Goal: Task Accomplishment & Management: Complete application form

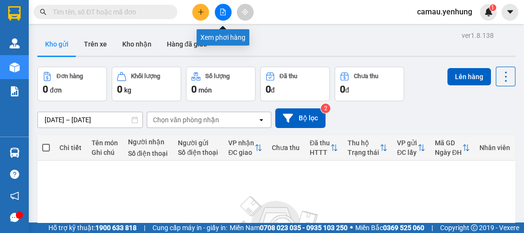
click at [221, 13] on icon "file-add" at bounding box center [223, 12] width 7 height 7
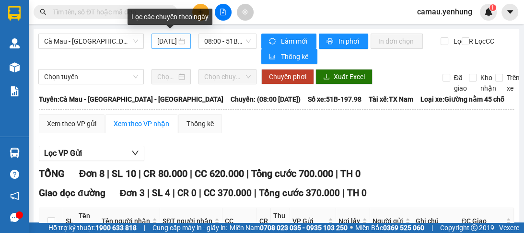
click at [176, 42] on div "15/08/2025" at bounding box center [171, 41] width 28 height 11
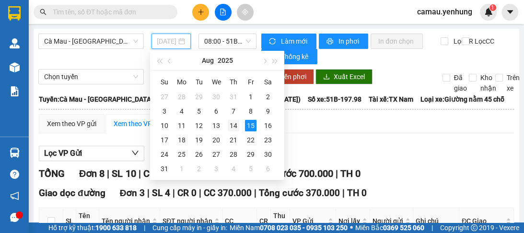
click at [233, 127] on div "14" at bounding box center [234, 126] width 12 height 12
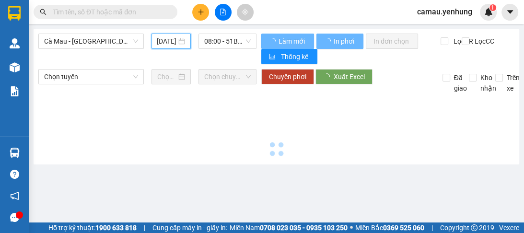
scroll to position [0, 14]
type input "14/08/2025"
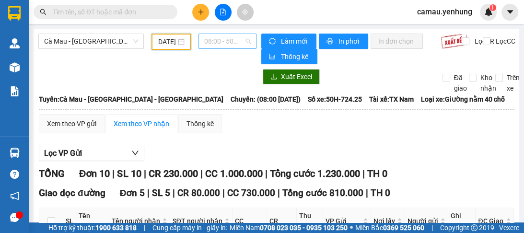
click at [238, 40] on span "08:00 - 50H-724.25" at bounding box center [227, 41] width 47 height 14
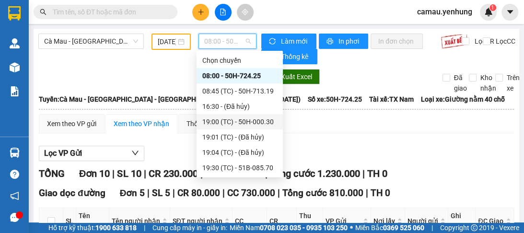
click at [247, 122] on div "19:00 (TC) - 50H-000.30" at bounding box center [239, 122] width 75 height 11
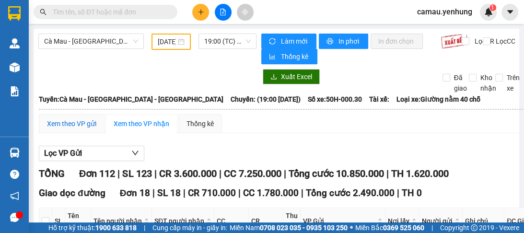
click at [69, 125] on div "Xem theo VP gửi" at bounding box center [71, 123] width 49 height 11
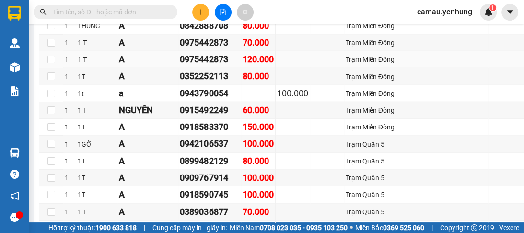
scroll to position [1534, 0]
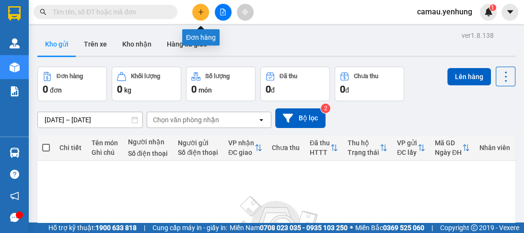
click at [200, 13] on icon "plus" at bounding box center [200, 11] width 0 height 5
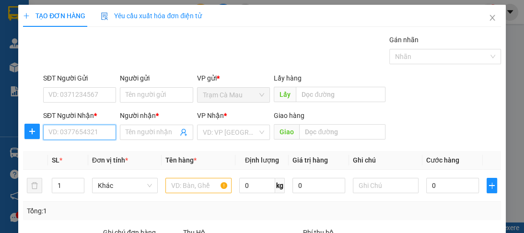
click at [78, 131] on input "SĐT Người Nhận *" at bounding box center [79, 132] width 73 height 15
type input "0911610252"
click at [77, 154] on div "0911610252 - nhi" at bounding box center [78, 151] width 61 height 11
type input "nhi"
type input "80.000"
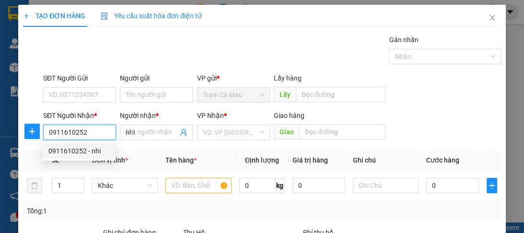
type input "80.000"
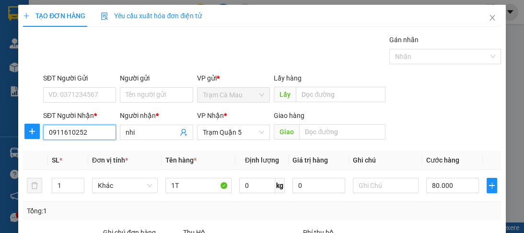
scroll to position [115, 0]
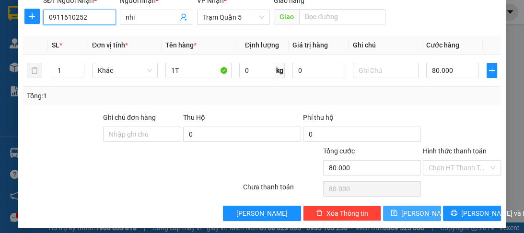
type input "0911610252"
click at [397, 214] on icon "save" at bounding box center [394, 213] width 7 height 7
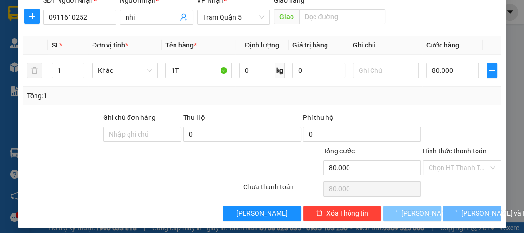
type input "0"
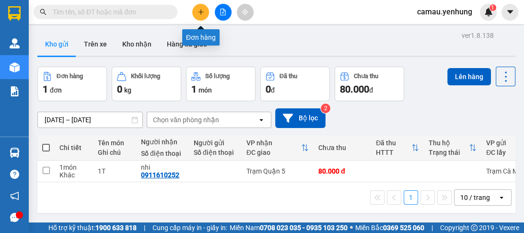
click at [204, 14] on icon "plus" at bounding box center [201, 12] width 7 height 7
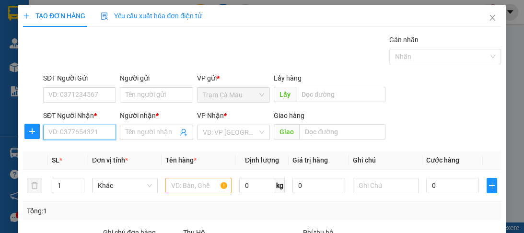
click at [85, 133] on input "SĐT Người Nhận *" at bounding box center [79, 132] width 73 height 15
type input "0559099744"
click at [75, 155] on div "0559099744 - a" at bounding box center [78, 151] width 61 height 11
type input "a"
type input "60.000"
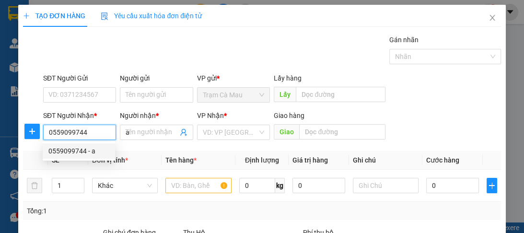
type input "60.000"
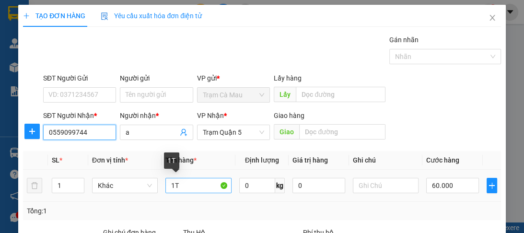
type input "0559099744"
click at [175, 184] on input "1T" at bounding box center [198, 185] width 66 height 15
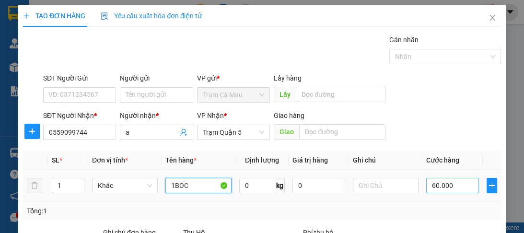
type input "1BOC"
click at [456, 185] on input "60.000" at bounding box center [452, 185] width 53 height 15
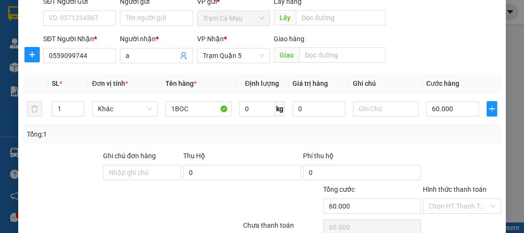
click at [441, 189] on label "Hình thức thanh toán" at bounding box center [455, 190] width 64 height 8
click at [441, 199] on input "Hình thức thanh toán" at bounding box center [459, 206] width 60 height 14
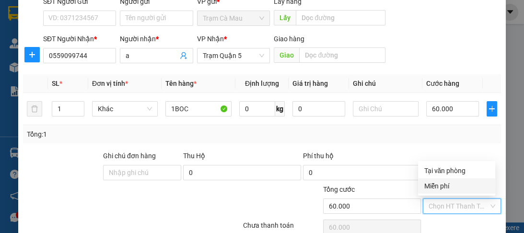
scroll to position [121, 0]
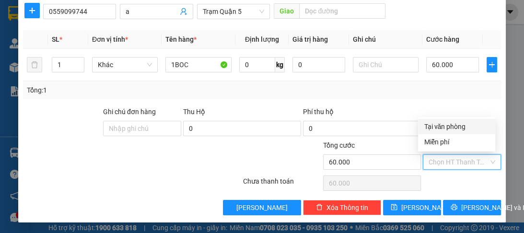
click at [434, 128] on div "Tại văn phòng" at bounding box center [457, 126] width 66 height 11
type input "0"
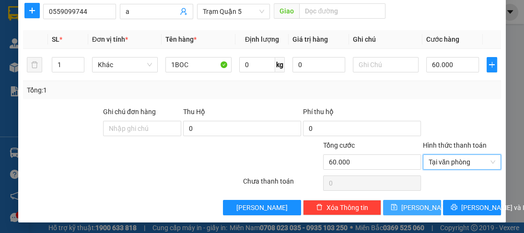
click at [419, 206] on button "[PERSON_NAME]" at bounding box center [412, 207] width 58 height 15
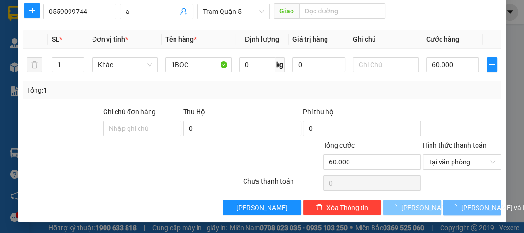
type input "0"
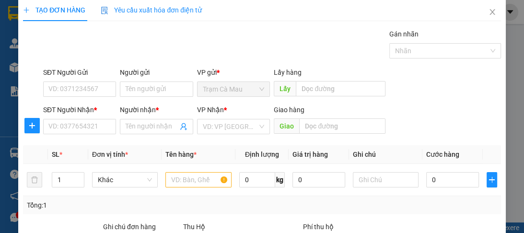
scroll to position [0, 0]
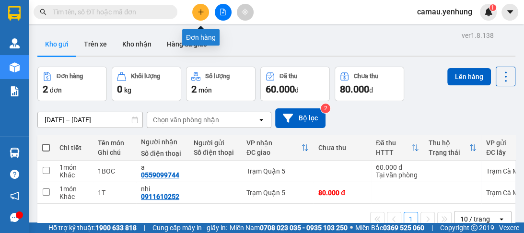
click at [199, 12] on icon "plus" at bounding box center [201, 12] width 7 height 7
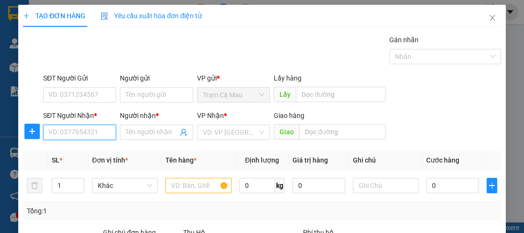
click at [96, 132] on input "SĐT Người Nhận *" at bounding box center [79, 132] width 73 height 15
click at [60, 150] on div "0906304631 - khach" at bounding box center [78, 151] width 61 height 11
type input "0906304631"
type input "khach"
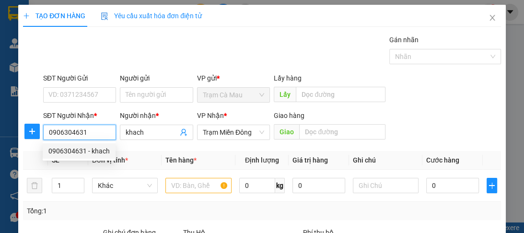
type input "50.000"
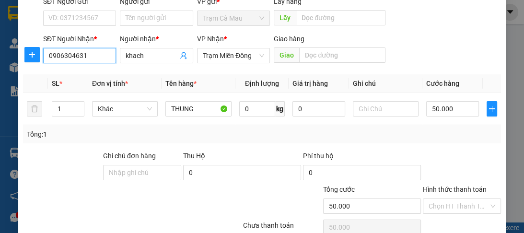
scroll to position [121, 0]
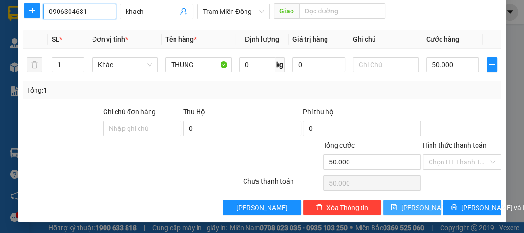
type input "0906304631"
click at [404, 205] on button "[PERSON_NAME]" at bounding box center [412, 207] width 58 height 15
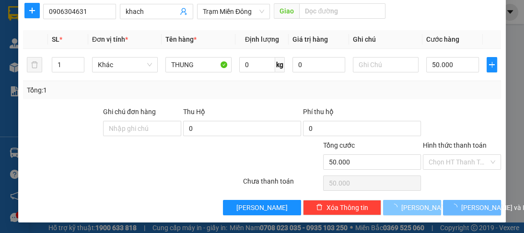
type input "0"
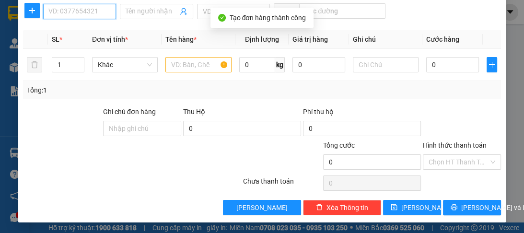
click at [76, 11] on input "SĐT Người Nhận *" at bounding box center [79, 11] width 73 height 15
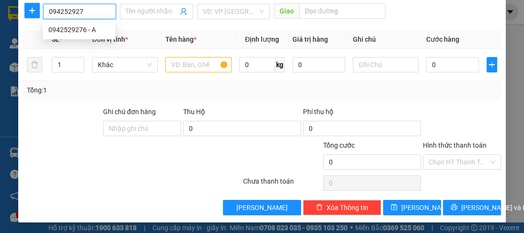
type input "0942529276"
click at [73, 35] on div "0942529276 - A" at bounding box center [79, 29] width 72 height 15
type input "A"
type input "50.000"
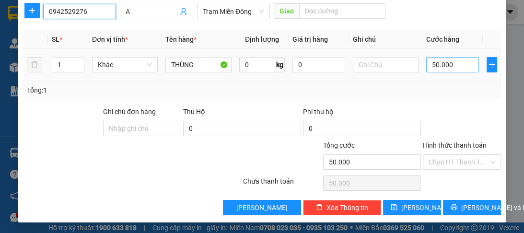
type input "0942529276"
click at [453, 68] on input "50.000" at bounding box center [452, 64] width 53 height 15
type input "0"
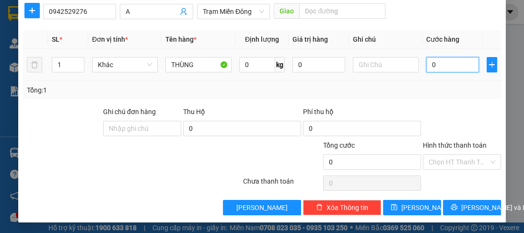
type input "8"
type input "08"
type input "80"
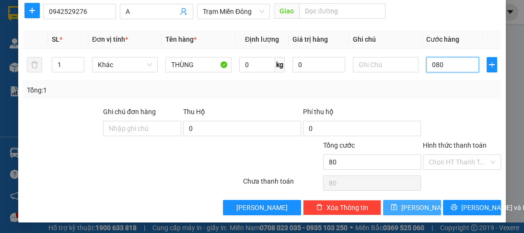
type input "080"
type input "80.000"
click at [408, 207] on span "[PERSON_NAME]" at bounding box center [426, 207] width 51 height 11
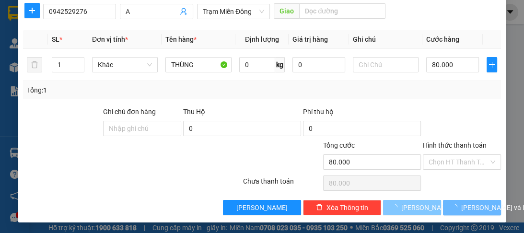
type input "0"
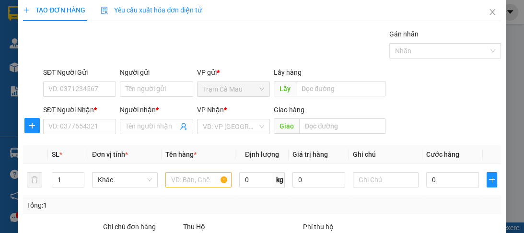
scroll to position [0, 0]
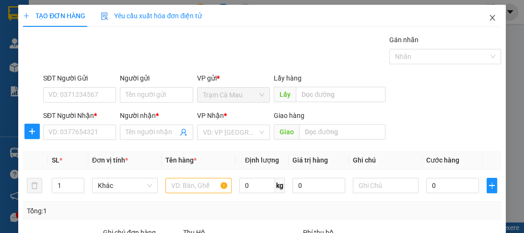
click at [489, 16] on icon "close" at bounding box center [493, 18] width 8 height 8
